Goal: Information Seeking & Learning: Learn about a topic

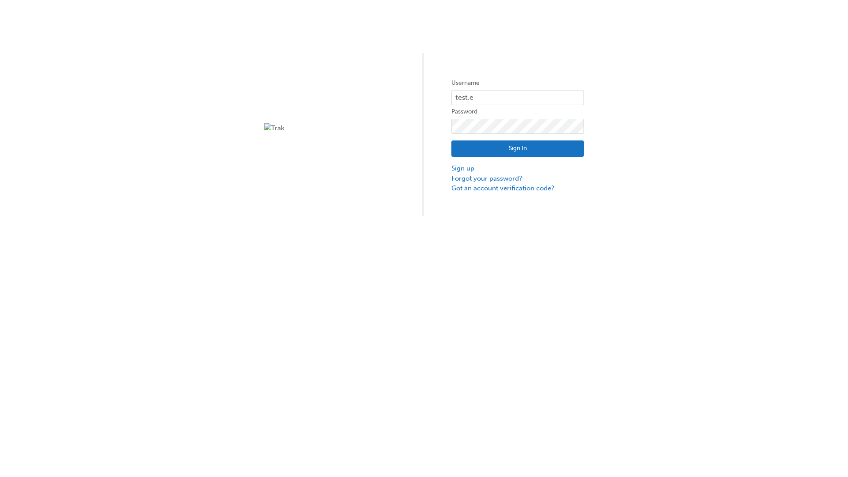
type input "test.e2e.user14"
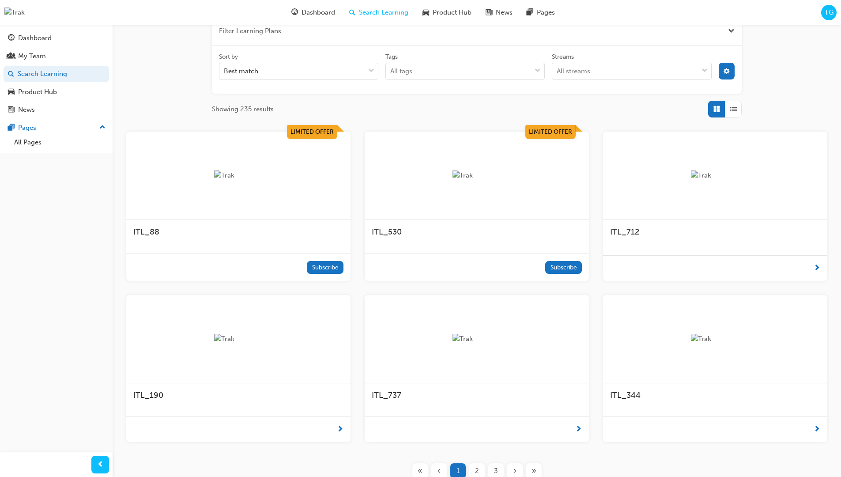
scroll to position [159, 0]
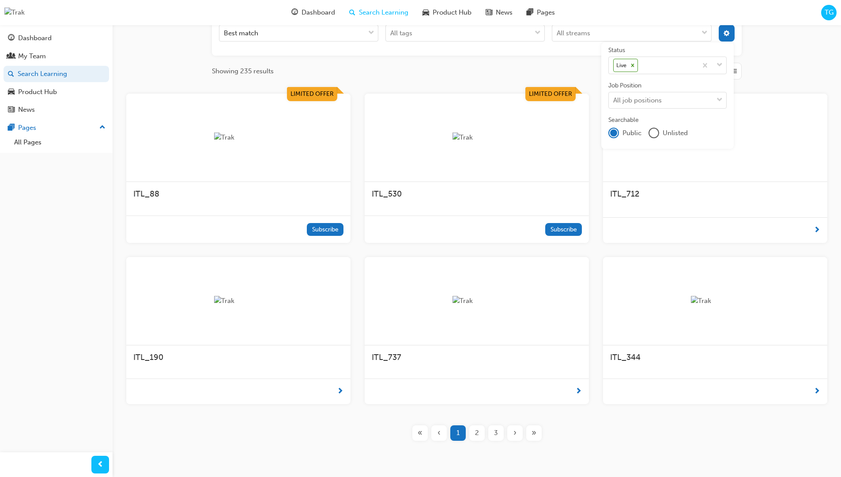
click at [558, 37] on input "Streams All streams" at bounding box center [557, 33] width 1 height 8
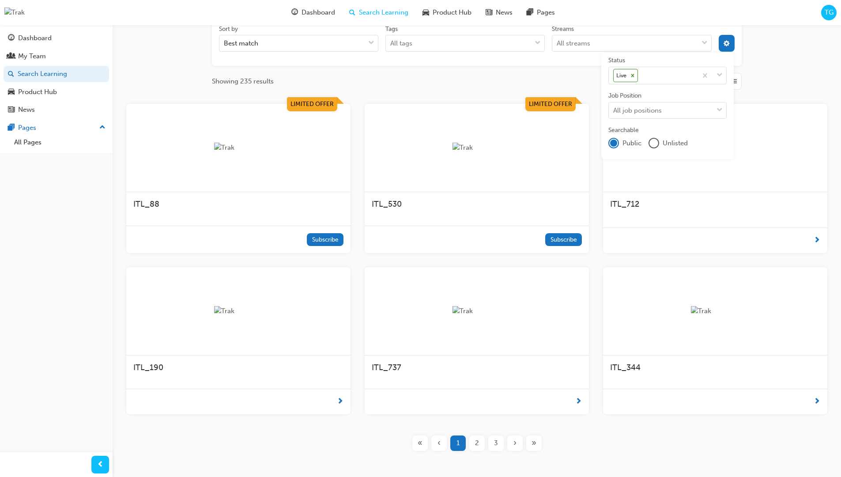
click at [558, 43] on input "Streams All streams" at bounding box center [557, 43] width 1 height 8
click at [562, 43] on input "Streams 0 results available for search term P. Select is focused ,type to refin…" at bounding box center [559, 43] width 5 height 8
